Goal: Task Accomplishment & Management: Complete application form

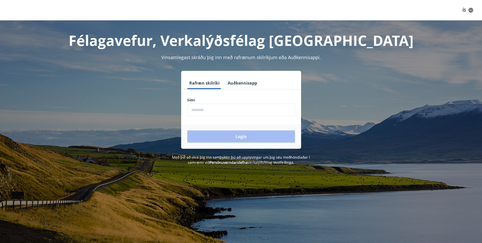
click at [208, 111] on input "phone" at bounding box center [241, 109] width 108 height 12
type input "********"
click at [187, 130] on button "Login" at bounding box center [241, 136] width 108 height 12
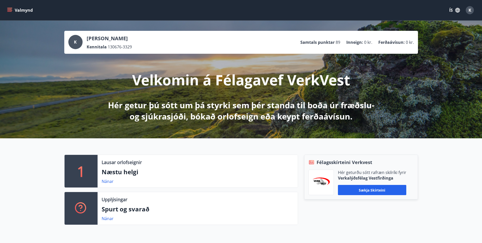
click at [472, 13] on div "K" at bounding box center [470, 10] width 8 height 8
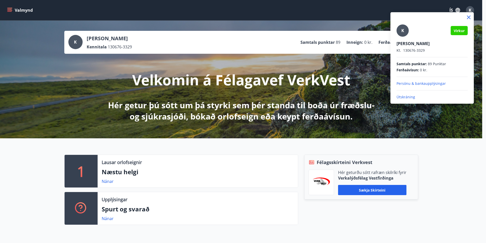
click at [318, 11] on div at bounding box center [243, 121] width 486 height 243
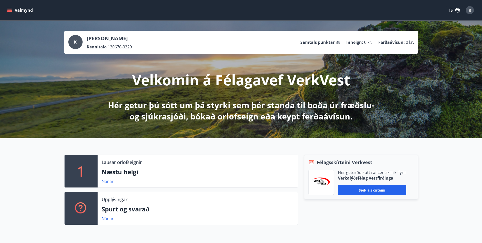
click at [11, 11] on icon "menu" at bounding box center [9, 10] width 5 height 5
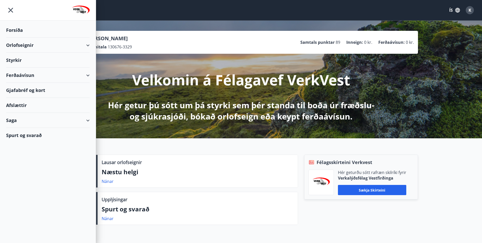
click at [14, 61] on div "Styrkir" at bounding box center [48, 60] width 84 height 15
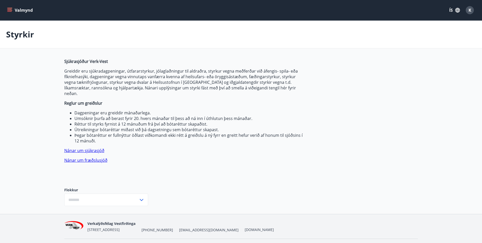
type input "***"
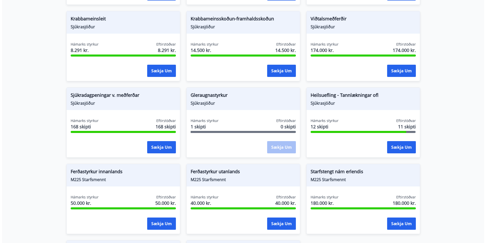
scroll to position [356, 0]
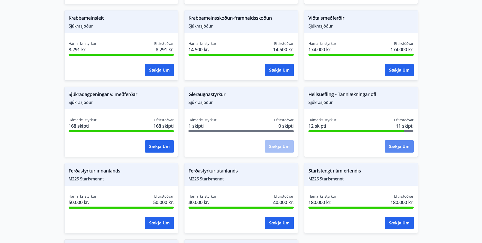
click at [399, 142] on button "Sækja um" at bounding box center [399, 146] width 29 height 12
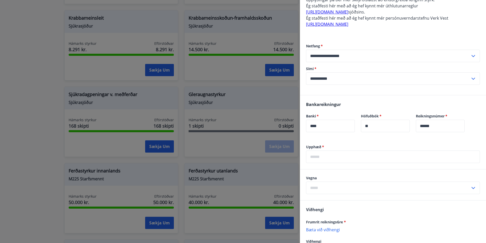
scroll to position [229, 0]
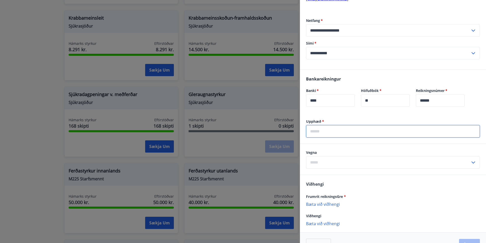
click at [328, 130] on input "text" at bounding box center [393, 131] width 174 height 12
type input "******"
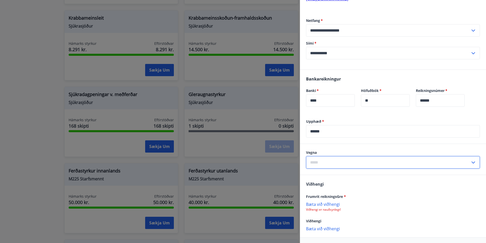
click at [388, 162] on input "text" at bounding box center [388, 162] width 164 height 12
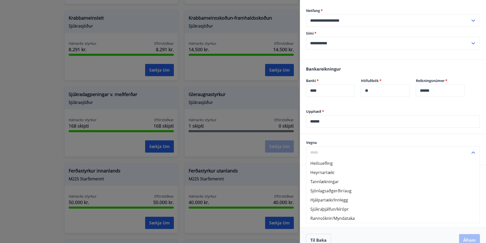
scroll to position [248, 0]
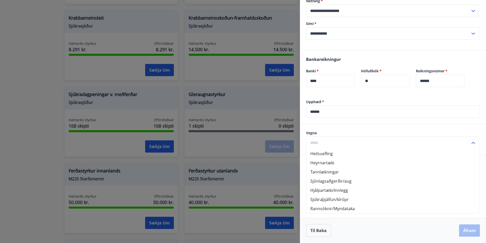
click at [349, 170] on li "Tannlækningar" at bounding box center [392, 171] width 173 height 9
type input "**********"
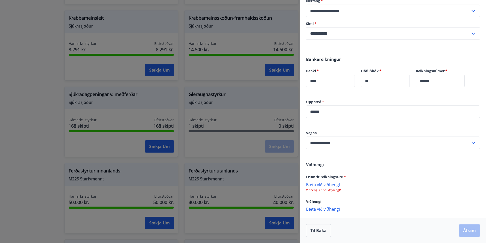
click at [333, 185] on p "Bæta við viðhengi" at bounding box center [393, 184] width 174 height 5
click at [329, 185] on p "Bæta við viðhengi" at bounding box center [393, 184] width 174 height 5
click at [330, 185] on p "Bæta við viðhengi" at bounding box center [393, 184] width 174 height 5
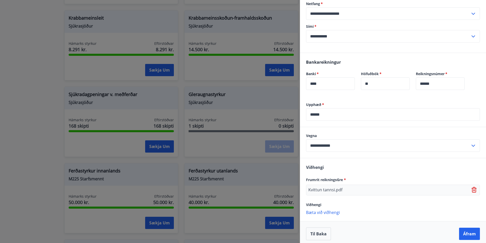
scroll to position [249, 0]
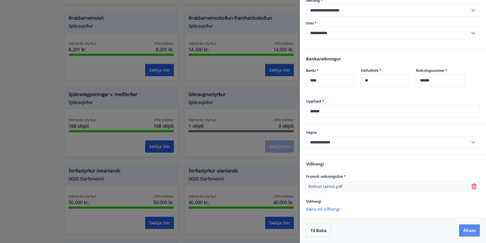
click at [469, 233] on button "Áfram" at bounding box center [469, 230] width 21 height 12
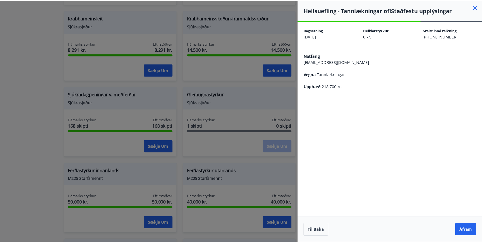
scroll to position [0, 0]
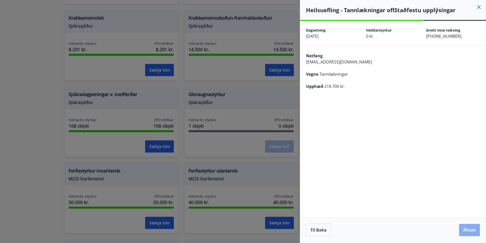
click at [466, 229] on button "Áfram" at bounding box center [469, 229] width 21 height 12
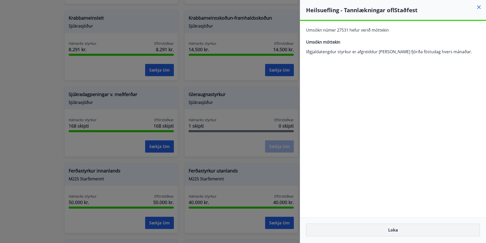
click at [392, 229] on button "Loka" at bounding box center [393, 229] width 174 height 13
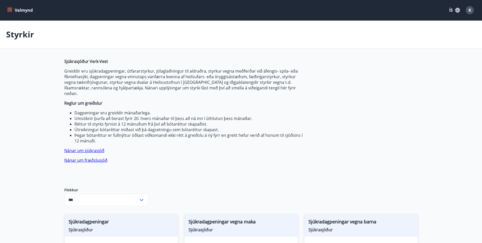
click at [7, 10] on button "Valmynd" at bounding box center [20, 10] width 29 height 9
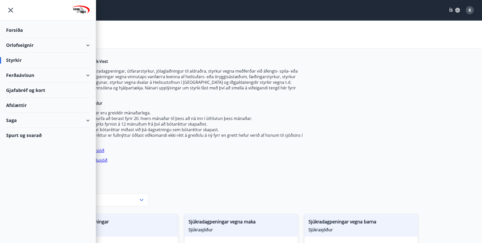
click at [8, 8] on icon "menu" at bounding box center [10, 10] width 9 height 9
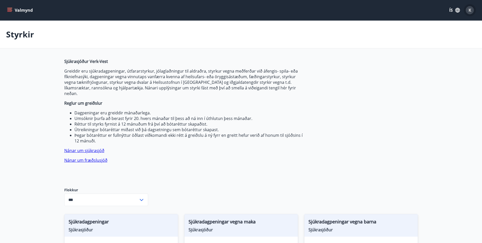
click at [469, 11] on span "K" at bounding box center [470, 10] width 3 height 6
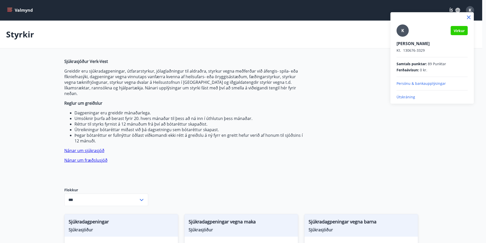
click at [404, 97] on p "Útskráning" at bounding box center [432, 96] width 71 height 5
